Goal: Task Accomplishment & Management: Use online tool/utility

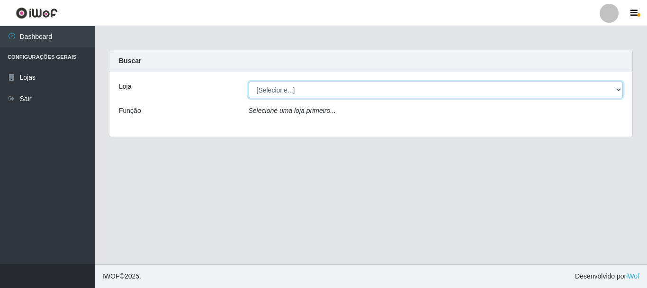
click at [308, 95] on select "[Selecione...] Nordestão - Alecrim" at bounding box center [436, 90] width 375 height 17
select select "453"
click at [249, 82] on select "[Selecione...] Nordestão - Alecrim" at bounding box center [436, 90] width 375 height 17
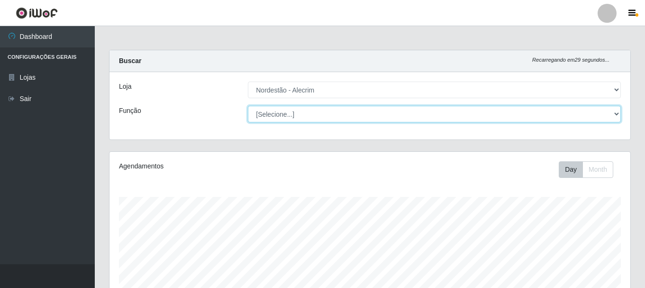
click at [336, 119] on select "[Selecione...] Balconista + Balconista de Padaria Balconista de Padaria ++ Emba…" at bounding box center [434, 114] width 373 height 17
click at [248, 106] on select "[Selecione...] Balconista + Balconista de Padaria Balconista de Padaria ++ Emba…" at bounding box center [434, 114] width 373 height 17
click at [324, 108] on select "[Selecione...] Balconista + Balconista de Padaria Balconista de Padaria ++ Emba…" at bounding box center [434, 114] width 373 height 17
click at [248, 106] on select "[Selecione...] Balconista + Balconista de Padaria Balconista de Padaria ++ Emba…" at bounding box center [434, 114] width 373 height 17
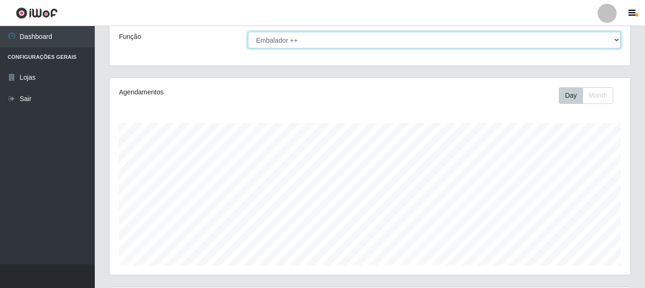
scroll to position [59, 0]
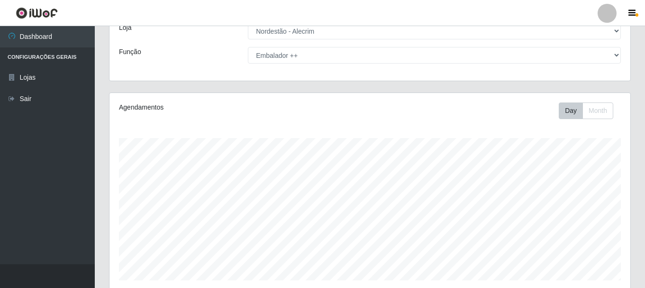
click at [354, 64] on div "Loja [Selecione...] Nordestão - Alecrim Função [Selecione...] Balconista + Balc…" at bounding box center [369, 46] width 521 height 67
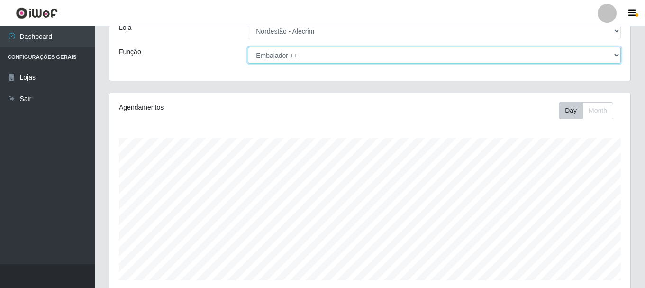
click at [317, 61] on select "[Selecione...] Balconista + Balconista de Padaria Balconista de Padaria ++ Emba…" at bounding box center [434, 55] width 373 height 17
click at [248, 47] on select "[Selecione...] Balconista + Balconista de Padaria Balconista de Padaria ++ Emba…" at bounding box center [434, 55] width 373 height 17
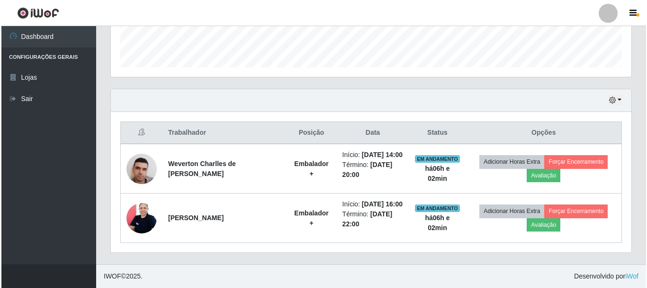
scroll to position [291, 0]
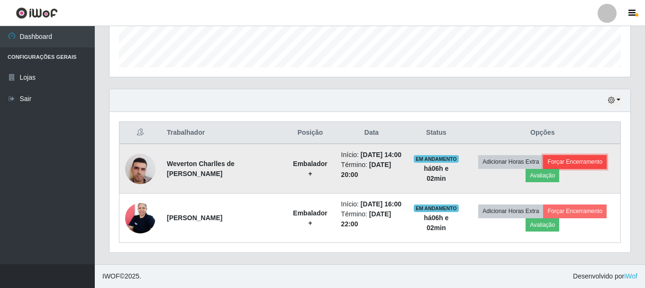
click at [562, 155] on button "Forçar Encerramento" at bounding box center [574, 161] width 63 height 13
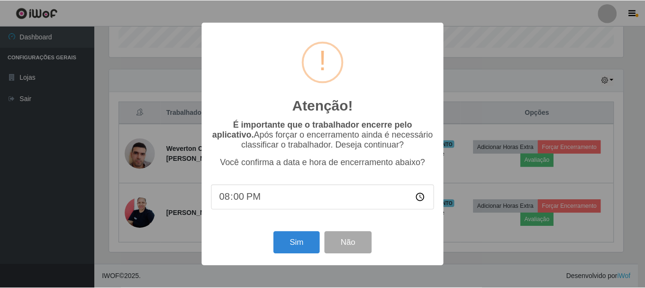
scroll to position [197, 516]
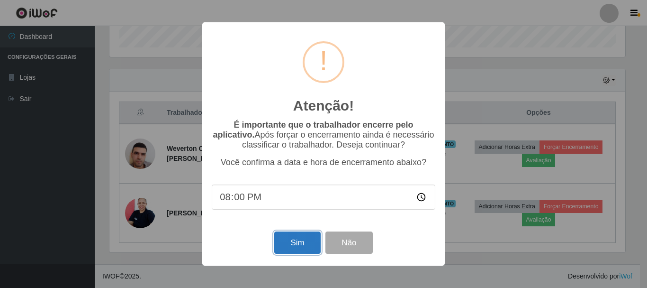
click at [294, 254] on button "Sim" at bounding box center [297, 242] width 46 height 22
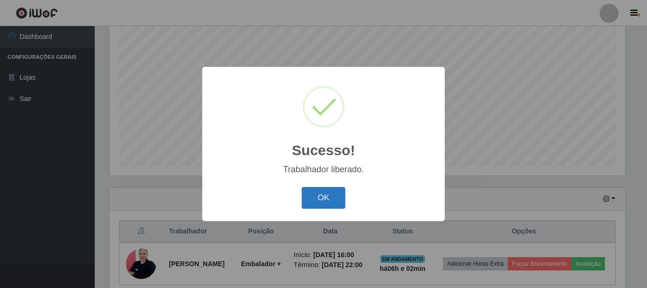
click at [331, 191] on button "OK" at bounding box center [324, 198] width 44 height 22
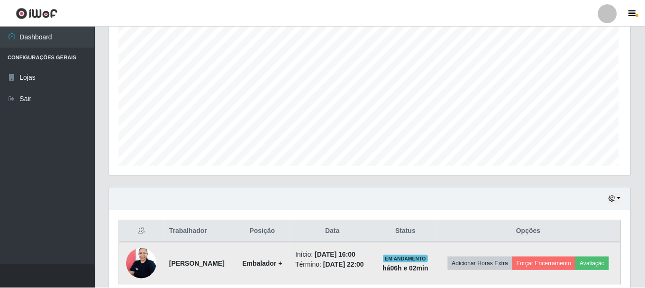
scroll to position [197, 521]
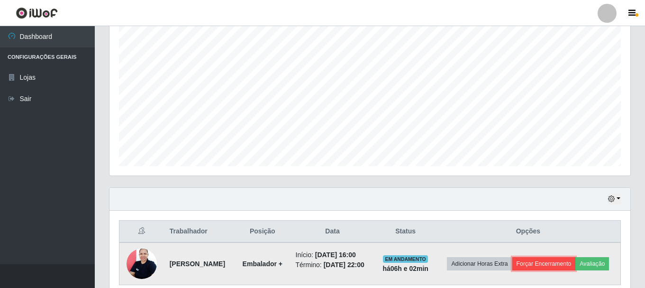
click at [576, 261] on button "Forçar Encerramento" at bounding box center [543, 263] width 63 height 13
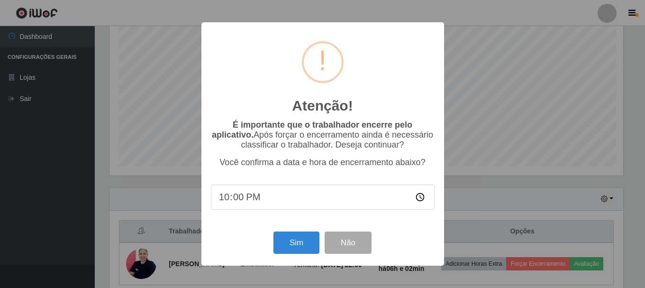
scroll to position [197, 516]
click at [297, 246] on button "Sim" at bounding box center [297, 242] width 46 height 22
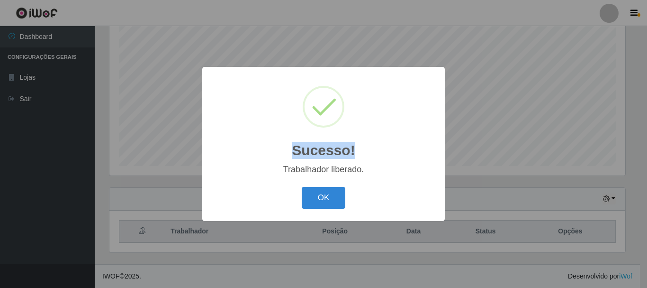
drag, startPoint x: 647, startPoint y: 70, endPoint x: 647, endPoint y: 121, distance: 50.7
click at [647, 121] on div "Sucesso! × Trabalhador liberado. OK Cancel" at bounding box center [323, 144] width 647 height 288
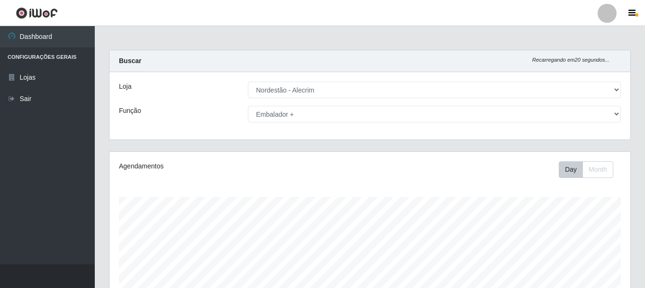
scroll to position [173, 0]
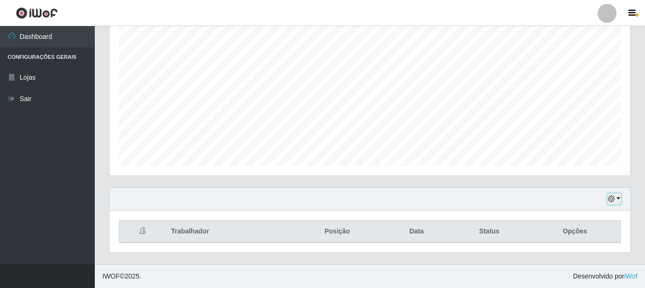
click at [616, 200] on button "button" at bounding box center [613, 198] width 13 height 11
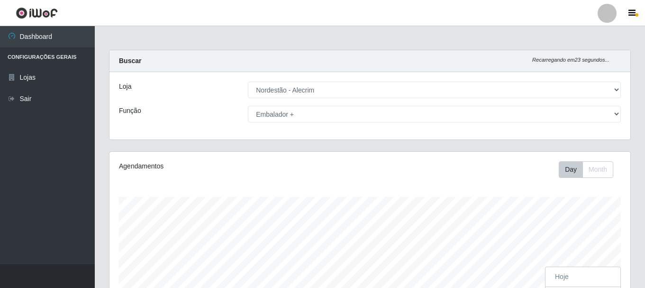
scroll to position [197, 521]
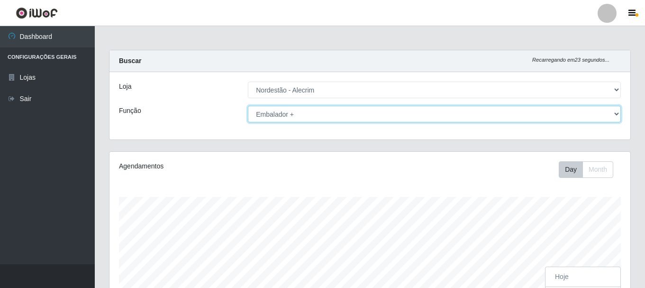
click at [282, 111] on select "[Selecione...] Balconista + Balconista de Padaria Balconista de Padaria ++ Emba…" at bounding box center [434, 114] width 373 height 17
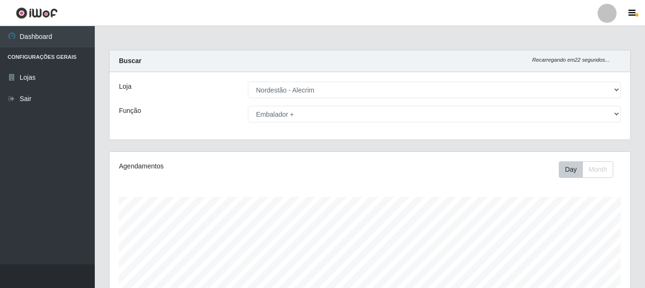
click at [298, 123] on div "Loja [Selecione...] Nordestão - Alecrim Função [Selecione...] Balconista + Balc…" at bounding box center [369, 105] width 521 height 67
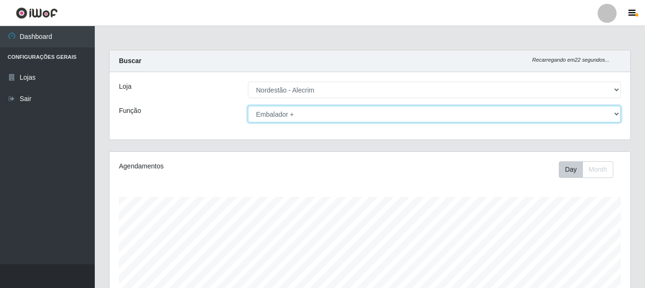
click at [301, 120] on select "[Selecione...] Balconista + Balconista de Padaria Balconista de Padaria ++ Emba…" at bounding box center [434, 114] width 373 height 17
click at [248, 106] on select "[Selecione...] Balconista + Balconista de Padaria Balconista de Padaria ++ Emba…" at bounding box center [434, 114] width 373 height 17
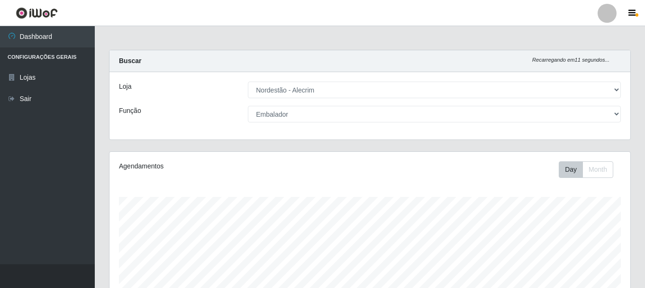
drag, startPoint x: 643, startPoint y: 86, endPoint x: 647, endPoint y: 160, distance: 74.5
click at [645, 167] on html "Perfil Alterar Senha Sair Dashboard Configurações Gerais Lojas Sair Carregando.…" at bounding box center [322, 230] width 645 height 461
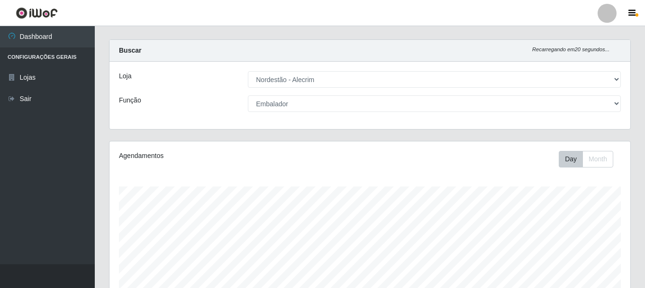
scroll to position [0, 0]
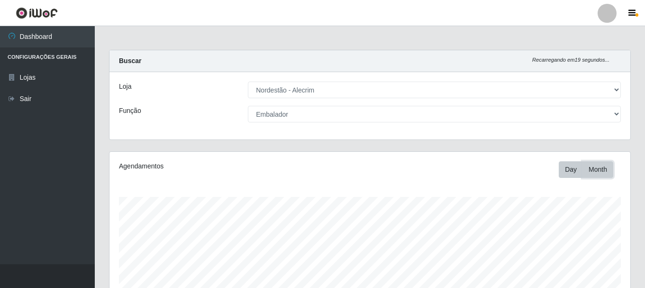
drag, startPoint x: 609, startPoint y: 166, endPoint x: 605, endPoint y: 172, distance: 7.5
click at [609, 167] on button "Month" at bounding box center [597, 169] width 31 height 17
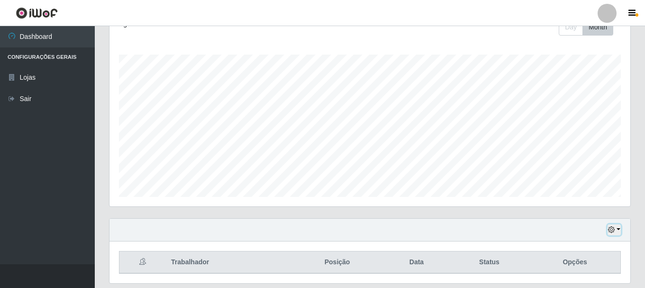
click at [614, 229] on button "button" at bounding box center [613, 229] width 13 height 11
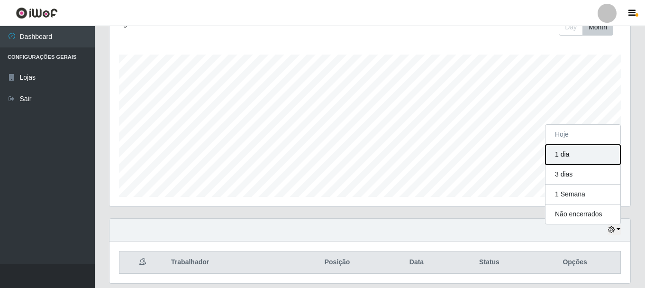
click at [572, 154] on button "1 dia" at bounding box center [582, 155] width 75 height 20
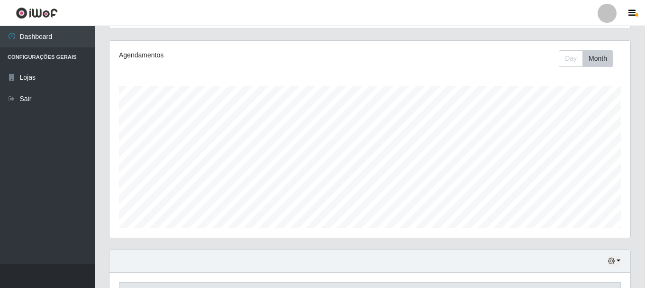
scroll to position [110, 0]
click at [616, 263] on button "button" at bounding box center [613, 261] width 13 height 11
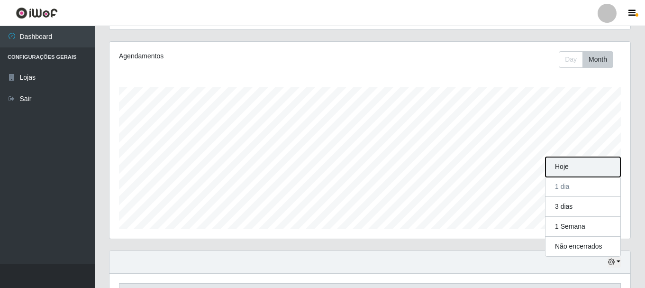
click at [568, 169] on button "Hoje" at bounding box center [582, 167] width 75 height 20
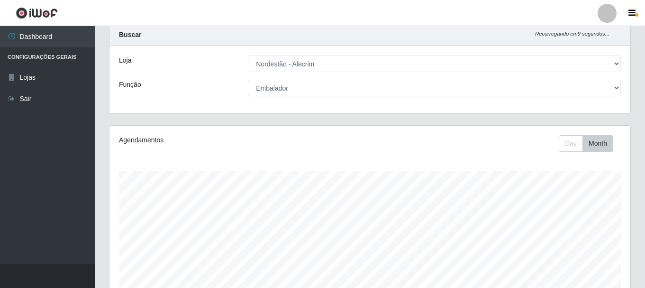
scroll to position [0, 0]
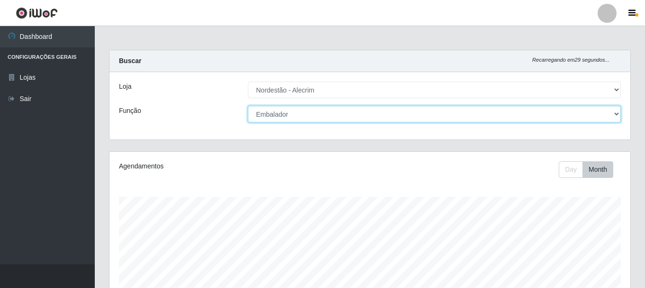
click at [306, 112] on select "[Selecione...] Balconista + Balconista de Padaria Balconista de Padaria ++ Emba…" at bounding box center [434, 114] width 373 height 17
select select "70"
click at [248, 106] on select "[Selecione...] Balconista + Balconista de Padaria Balconista de Padaria ++ Emba…" at bounding box center [434, 114] width 373 height 17
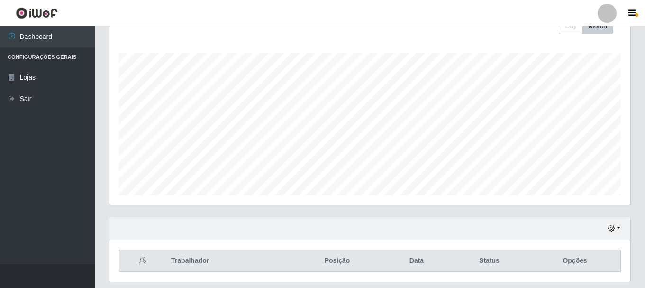
scroll to position [173, 0]
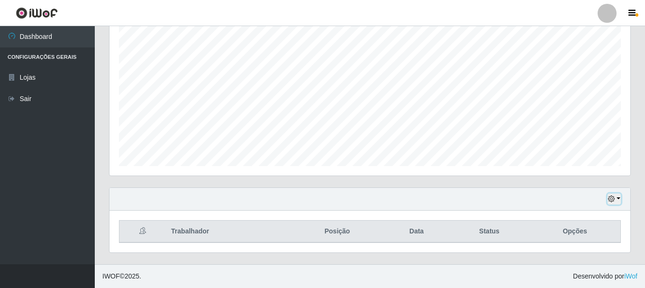
click at [615, 199] on icon "button" at bounding box center [611, 198] width 7 height 7
click at [196, 233] on th "Trabalhador" at bounding box center [227, 231] width 125 height 22
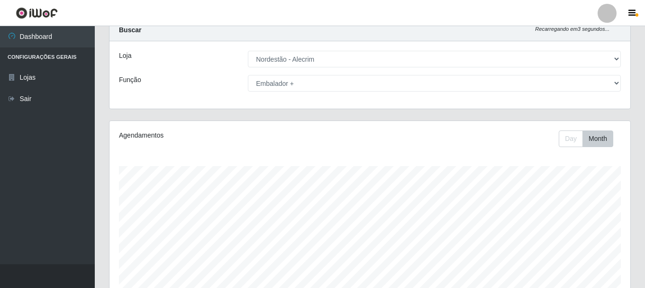
scroll to position [0, 0]
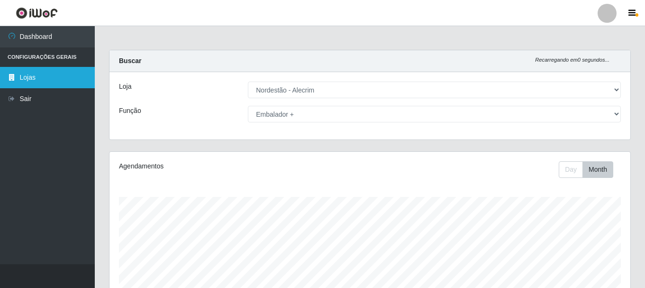
click at [35, 74] on link "Lojas" at bounding box center [47, 77] width 95 height 21
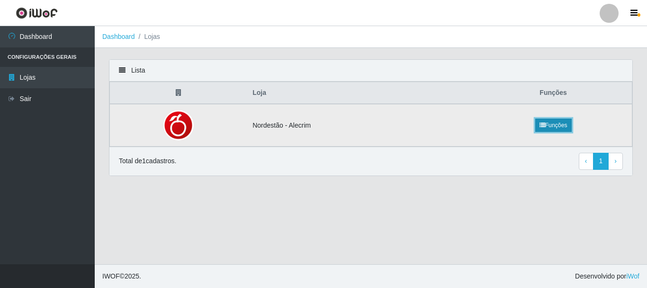
click at [551, 130] on link "Funções" at bounding box center [553, 124] width 36 height 13
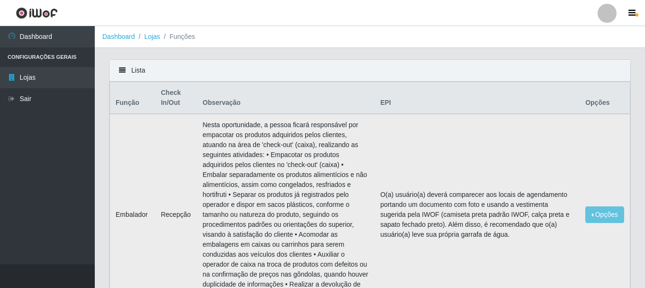
click at [603, 225] on td "Opções Editar" at bounding box center [605, 214] width 50 height 201
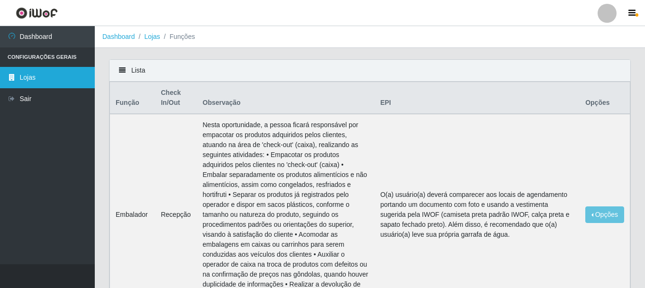
click at [55, 82] on link "Lojas" at bounding box center [47, 77] width 95 height 21
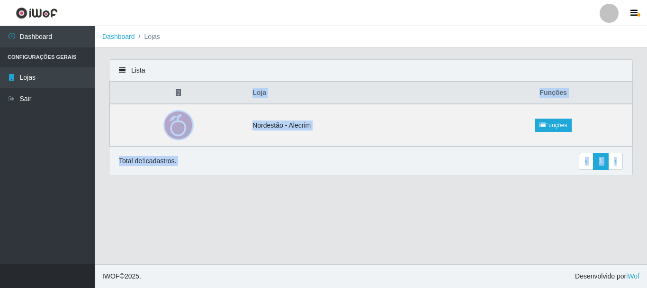
drag, startPoint x: 647, startPoint y: 112, endPoint x: 647, endPoint y: 146, distance: 34.6
click at [647, 146] on div "Lista Loja Funções Nordestão - Alecrim Funções Total de 1 cadastros. ‹ Previous…" at bounding box center [371, 123] width 552 height 128
click at [216, 184] on div "Lista Loja Funções Nordestão - Alecrim Funções Total de 1 cadastros. ‹ Previous…" at bounding box center [371, 123] width 538 height 128
click at [239, 210] on main "Dashboard Lojas Lista Loja Funções Nordestão - Alecrim Funções Total de 1 cadas…" at bounding box center [371, 145] width 552 height 238
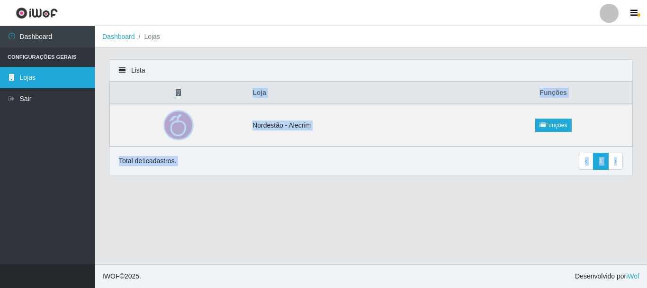
click at [24, 77] on link "Lojas" at bounding box center [47, 77] width 95 height 21
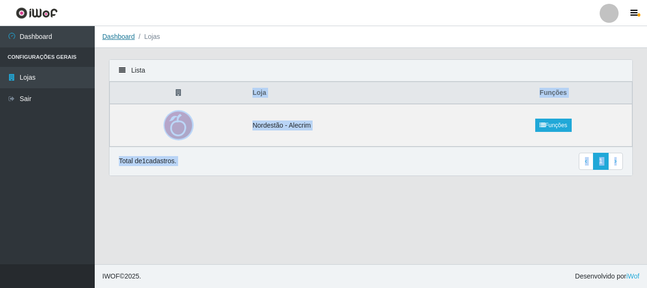
click at [133, 37] on link "Dashboard" at bounding box center [118, 37] width 33 height 8
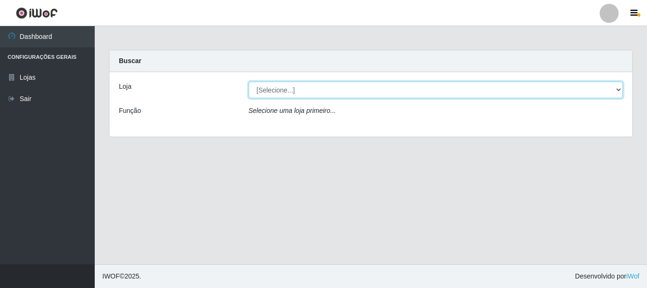
click at [319, 96] on select "[Selecione...] Nordestão - Alecrim" at bounding box center [436, 90] width 375 height 17
select select "453"
click at [249, 82] on select "[Selecione...] Nordestão - Alecrim" at bounding box center [436, 90] width 375 height 17
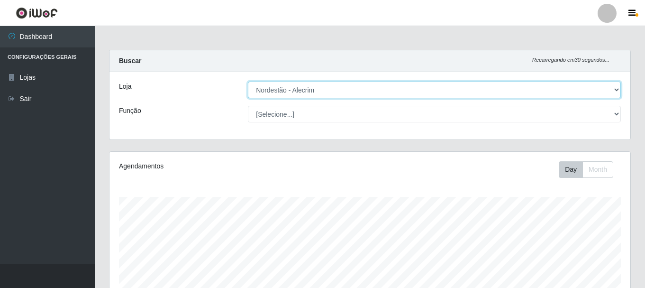
scroll to position [197, 521]
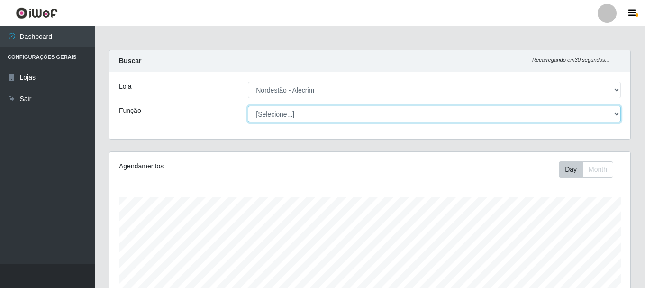
click at [309, 112] on select "[Selecione...] Balconista + Balconista de Padaria Balconista de Padaria ++ Emba…" at bounding box center [434, 114] width 373 height 17
select select "70"
click at [248, 106] on select "[Selecione...] Balconista + Balconista de Padaria Balconista de Padaria ++ Emba…" at bounding box center [434, 114] width 373 height 17
